Goal: Information Seeking & Learning: Check status

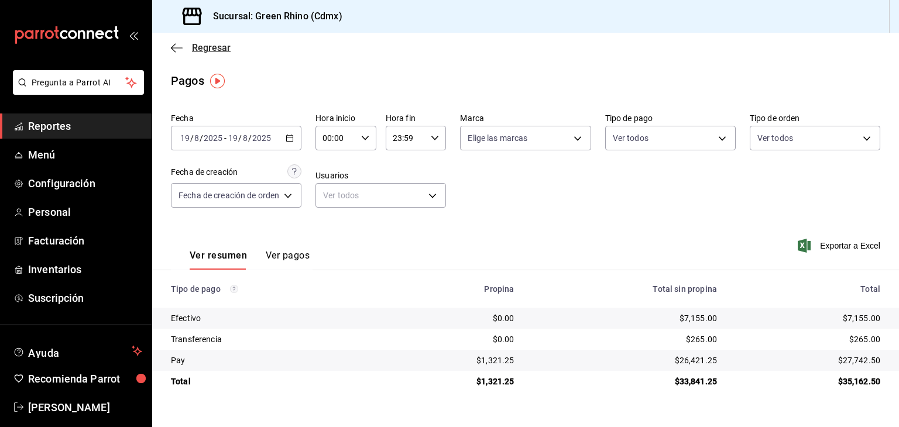
click at [215, 52] on span "Regresar" at bounding box center [211, 47] width 39 height 11
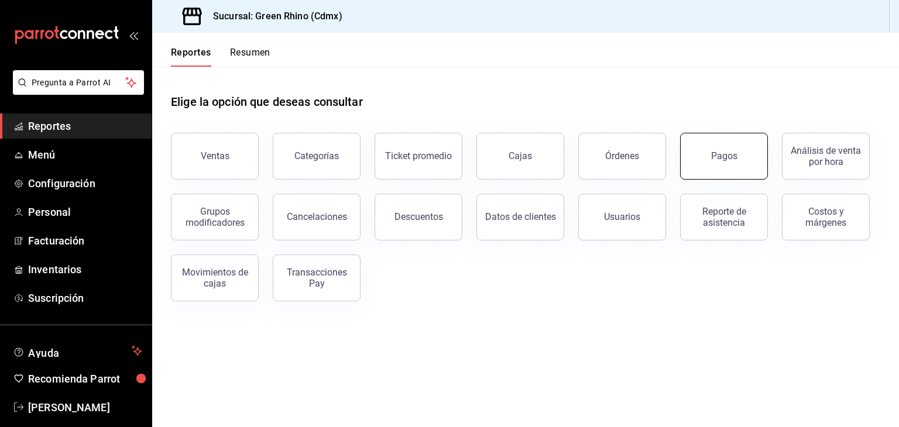
click at [739, 172] on button "Pagos" at bounding box center [724, 156] width 88 height 47
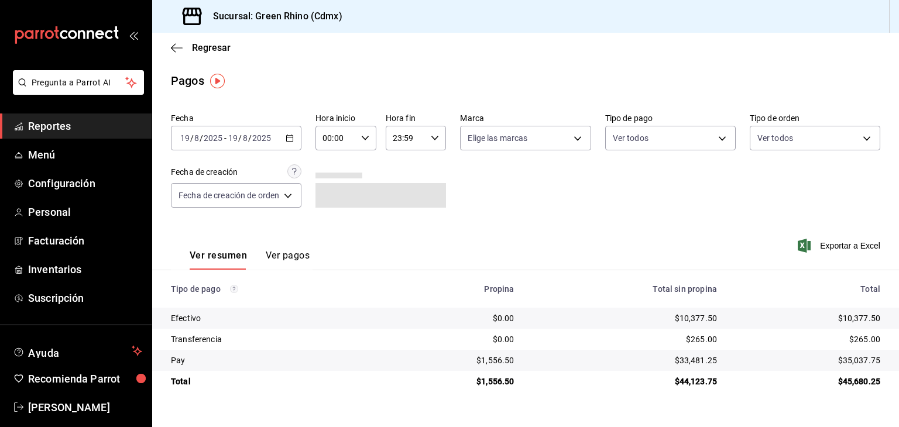
click at [835, 376] on div "$45,680.25" at bounding box center [807, 382] width 145 height 12
drag, startPoint x: 842, startPoint y: 380, endPoint x: 878, endPoint y: 382, distance: 35.2
click at [878, 384] on div "$45,680.25" at bounding box center [807, 382] width 145 height 12
click at [872, 373] on td "$45,680.25" at bounding box center [812, 381] width 173 height 21
click at [226, 42] on span "Regresar" at bounding box center [211, 47] width 39 height 11
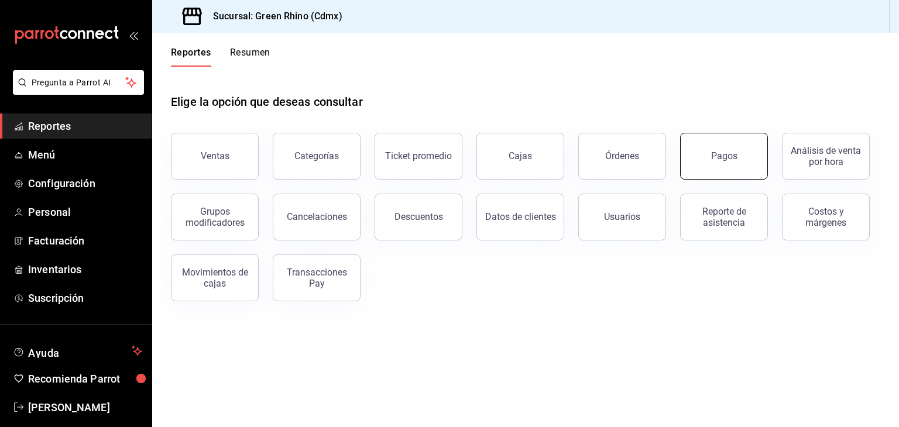
click at [747, 157] on button "Pagos" at bounding box center [724, 156] width 88 height 47
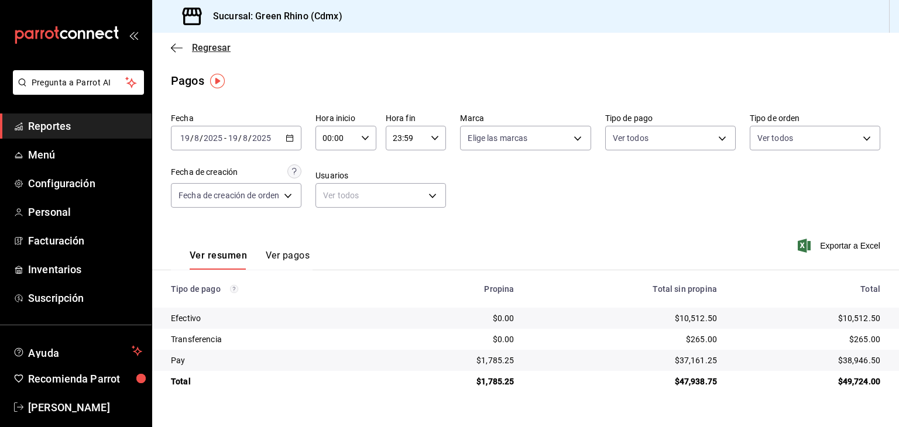
click at [209, 46] on span "Regresar" at bounding box center [211, 47] width 39 height 11
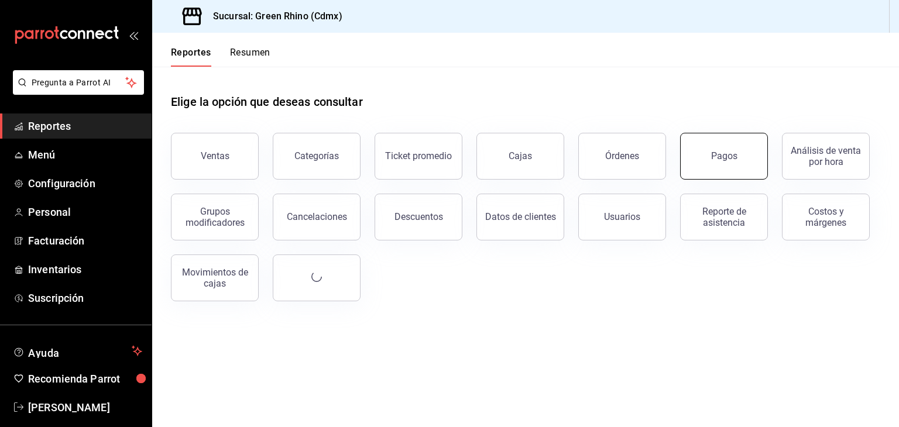
click at [712, 143] on button "Pagos" at bounding box center [724, 156] width 88 height 47
